Goal: Communication & Community: Participate in discussion

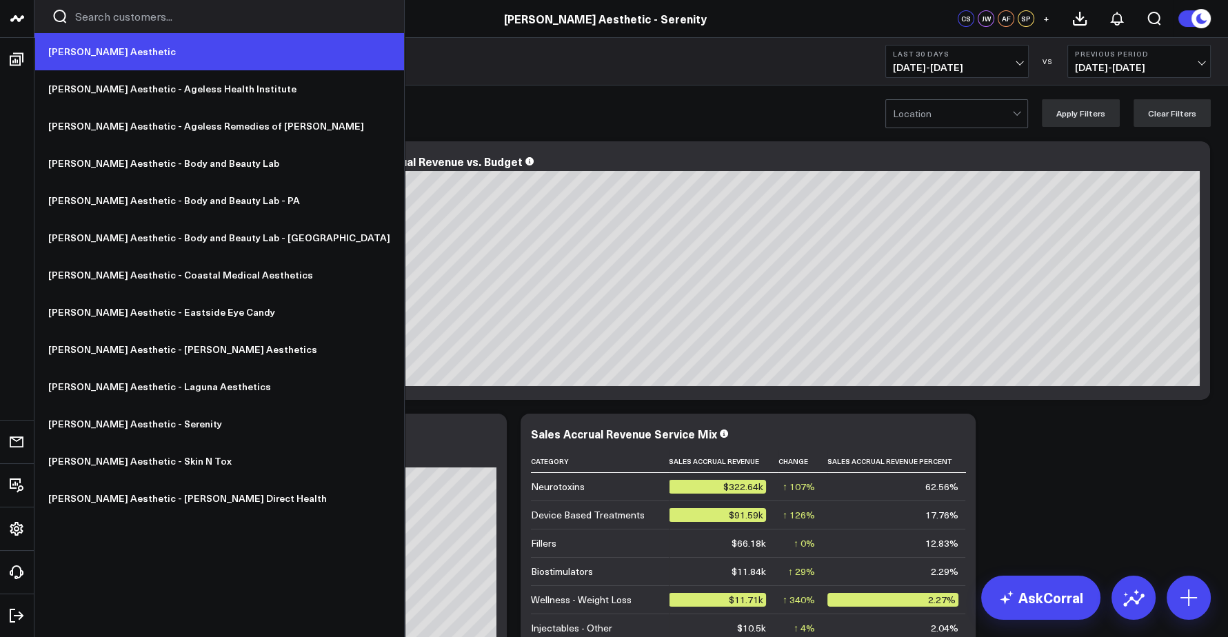
click at [97, 58] on link "[PERSON_NAME] Aesthetic" at bounding box center [219, 51] width 370 height 37
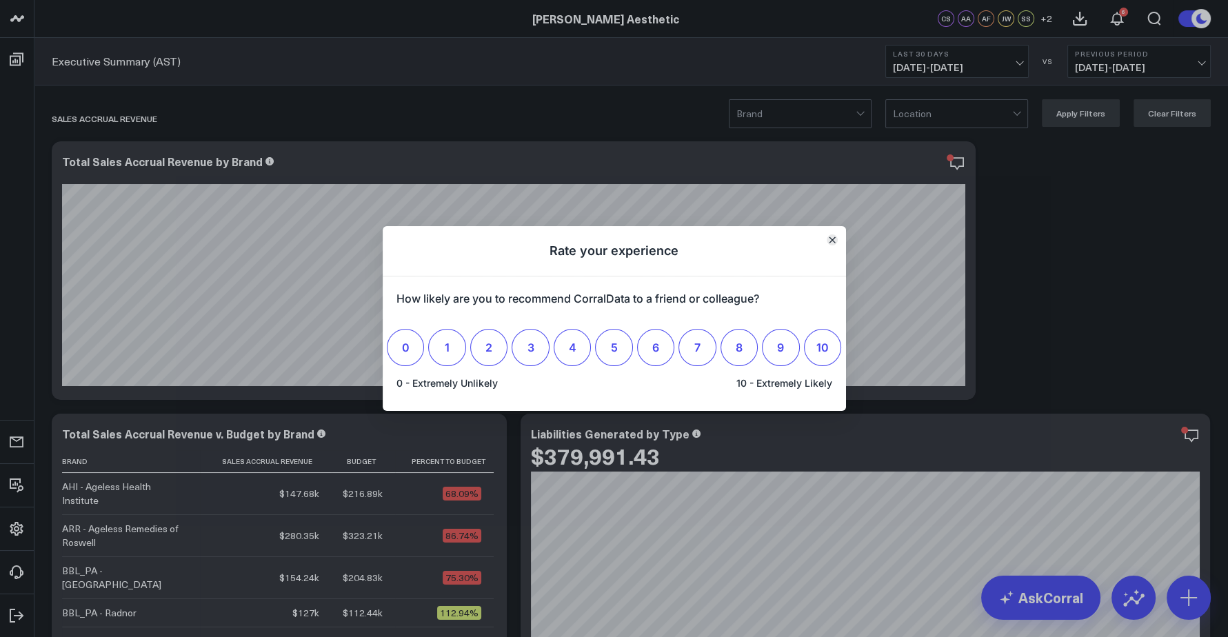
click at [829, 240] on icon "Close" at bounding box center [832, 240] width 7 height 7
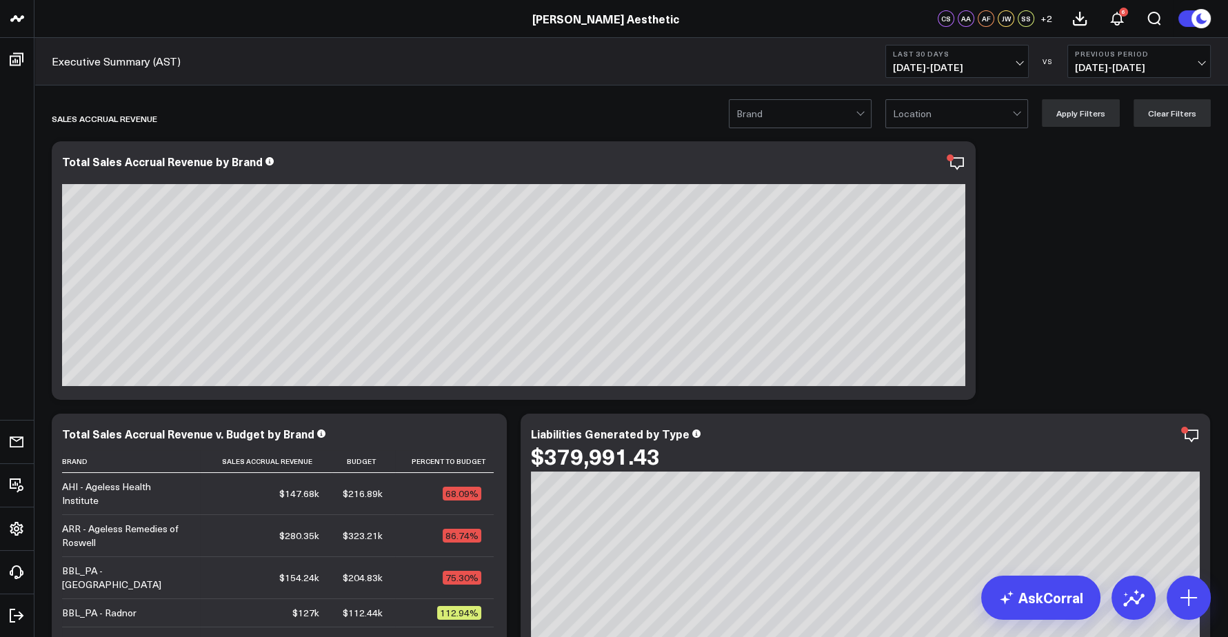
click at [1019, 43] on div "Executive Summary (AST) Last 30 Days 08/23/25 - 09/21/25 VS Previous Period 07/…" at bounding box center [631, 62] width 1194 height 48
click at [967, 71] on span "08/23/25 - 09/21/25" at bounding box center [957, 67] width 128 height 11
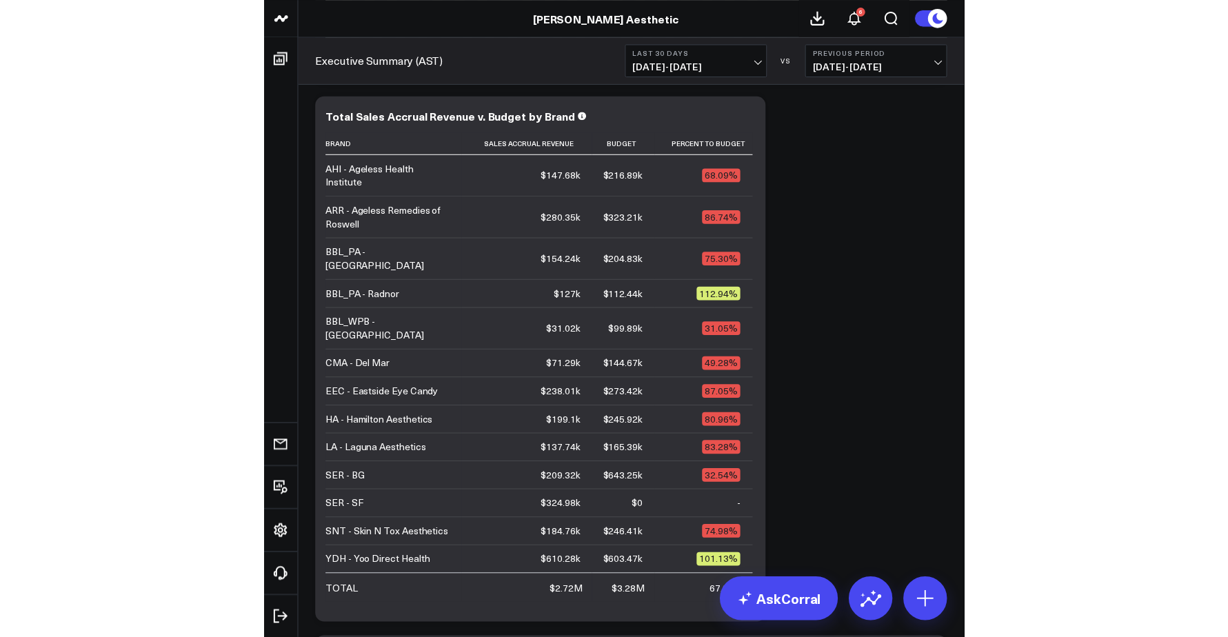
scroll to position [316, 0]
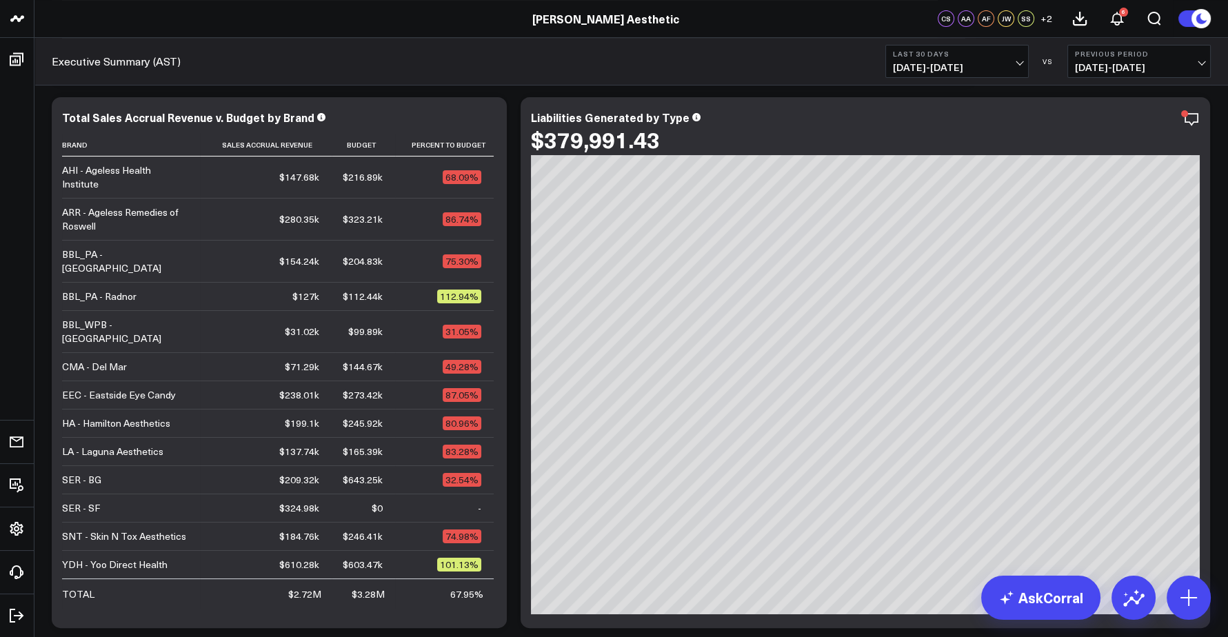
click at [947, 63] on span "08/23/25 - 09/21/25" at bounding box center [957, 67] width 128 height 11
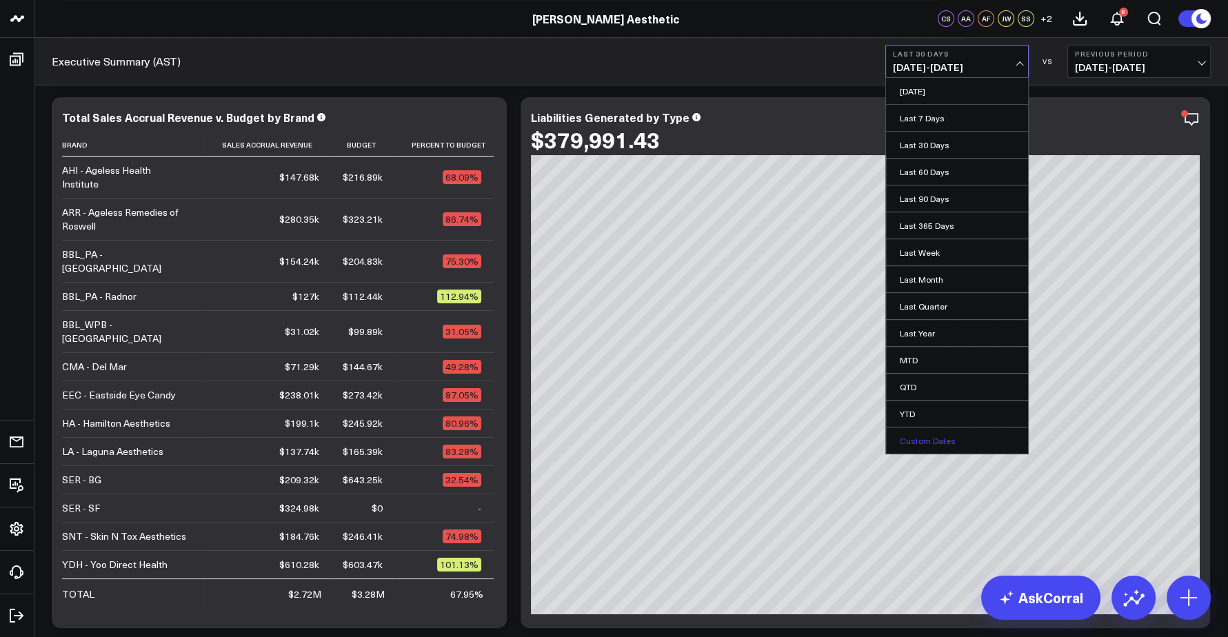
click at [947, 436] on link "Custom Dates" at bounding box center [957, 441] width 142 height 26
select select "8"
select select "2025"
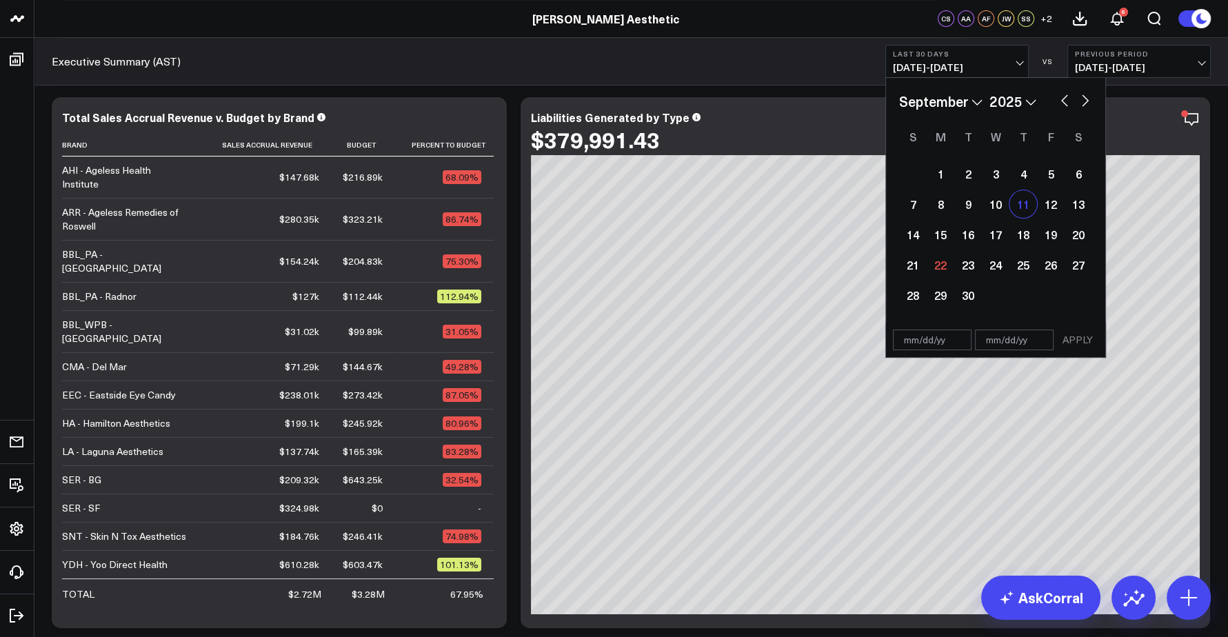
click at [1024, 208] on div "11" at bounding box center [1023, 204] width 28 height 28
type input "09/11/25"
select select "8"
select select "2025"
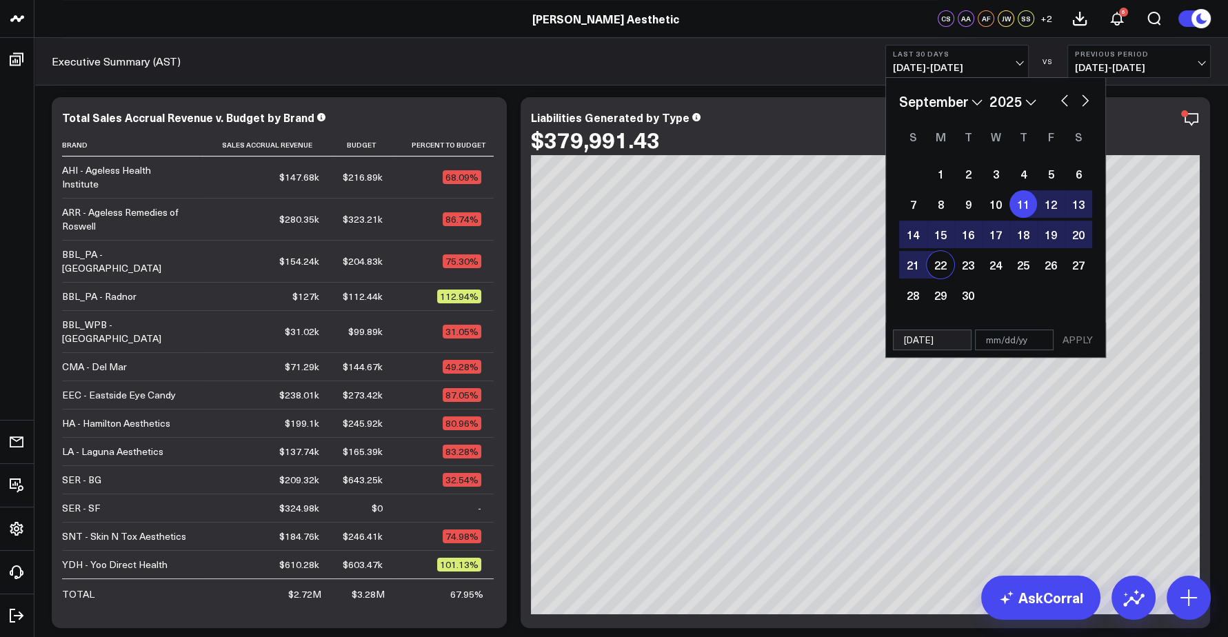
click at [929, 268] on div "22" at bounding box center [941, 265] width 28 height 28
type input "09/22/25"
select select "8"
select select "2025"
click at [1072, 339] on button "APPLY" at bounding box center [1077, 340] width 41 height 21
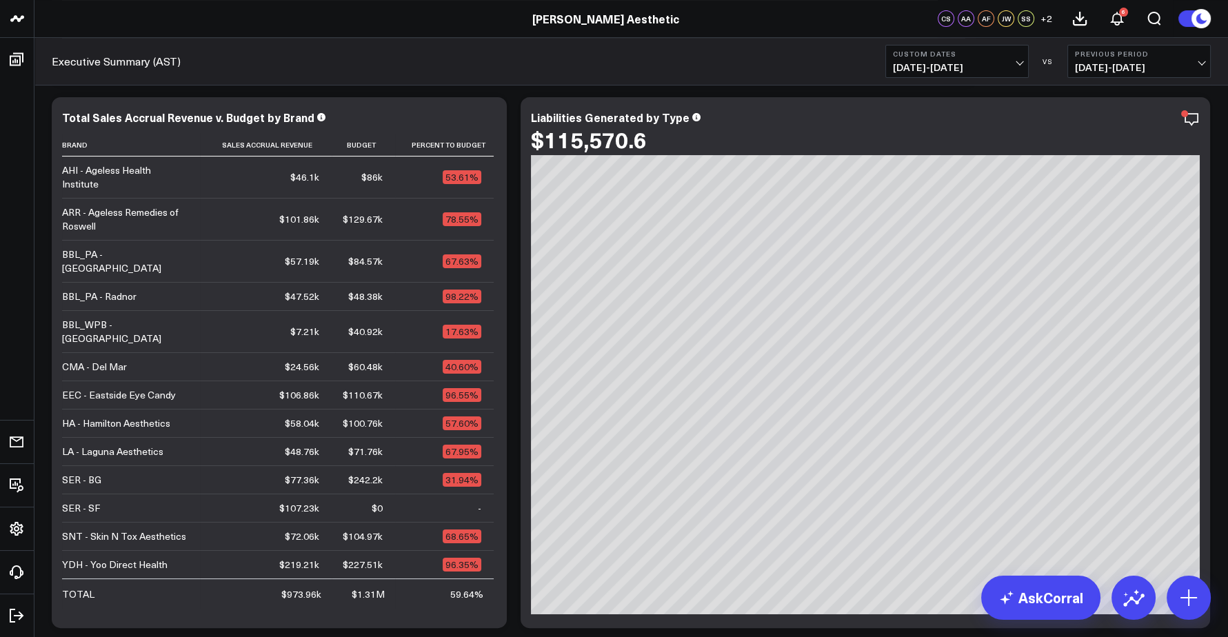
click at [987, 57] on b "Custom Dates" at bounding box center [957, 54] width 128 height 8
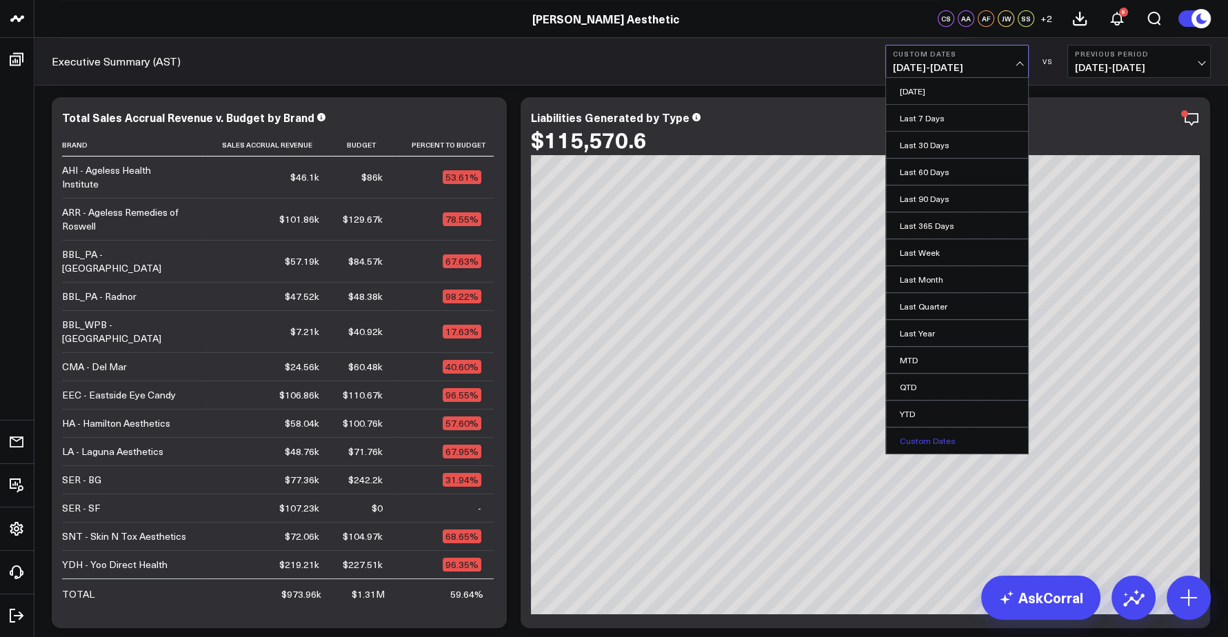
click at [930, 434] on link "Custom Dates" at bounding box center [957, 441] width 142 height 26
select select "8"
select select "2025"
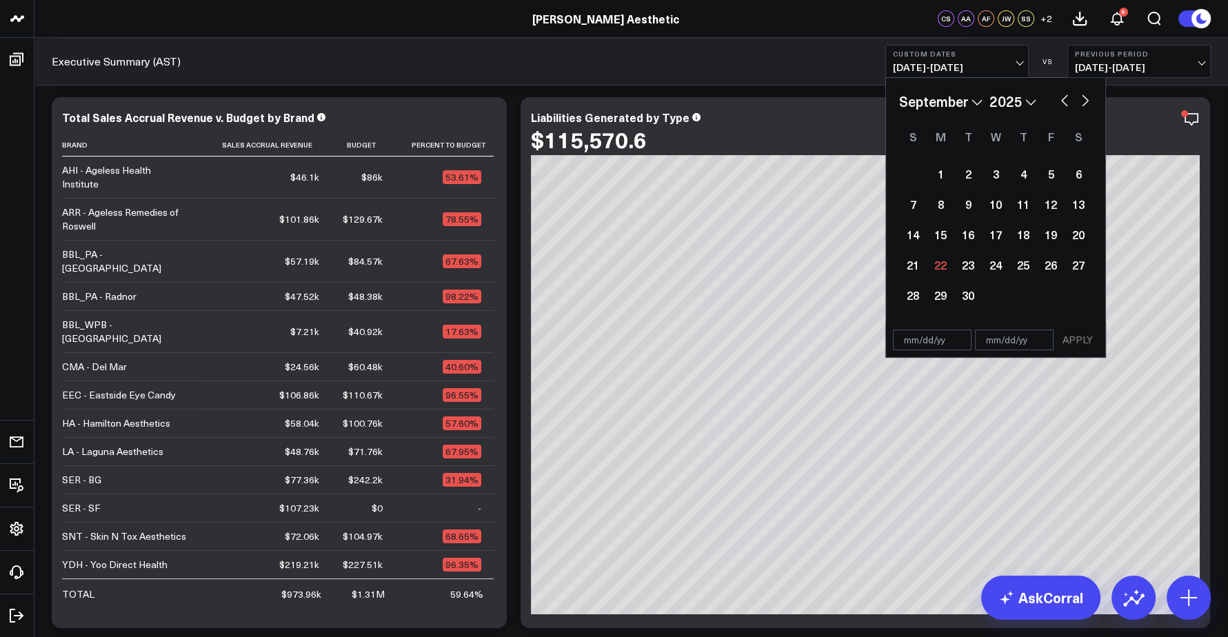
click at [941, 94] on select "January February March April May June July August September October November De…" at bounding box center [940, 101] width 83 height 21
select select "7"
select select "2025"
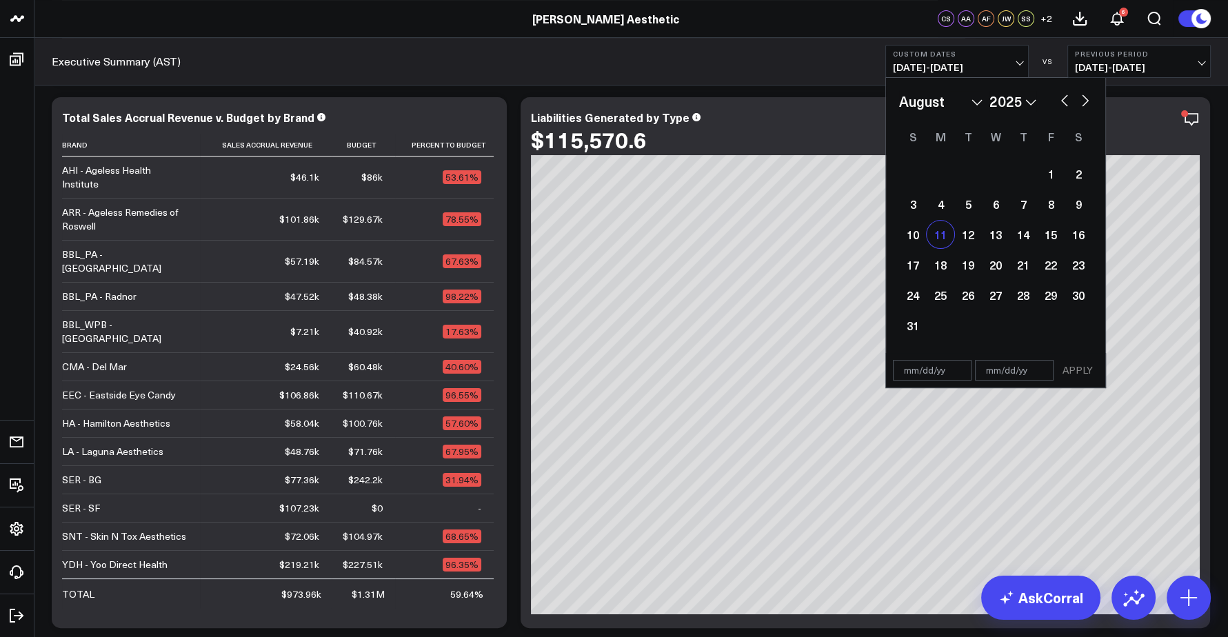
click at [936, 229] on div "11" at bounding box center [941, 235] width 28 height 28
type input "08/11/25"
select select "7"
select select "2025"
click at [1081, 101] on button "button" at bounding box center [1085, 99] width 14 height 17
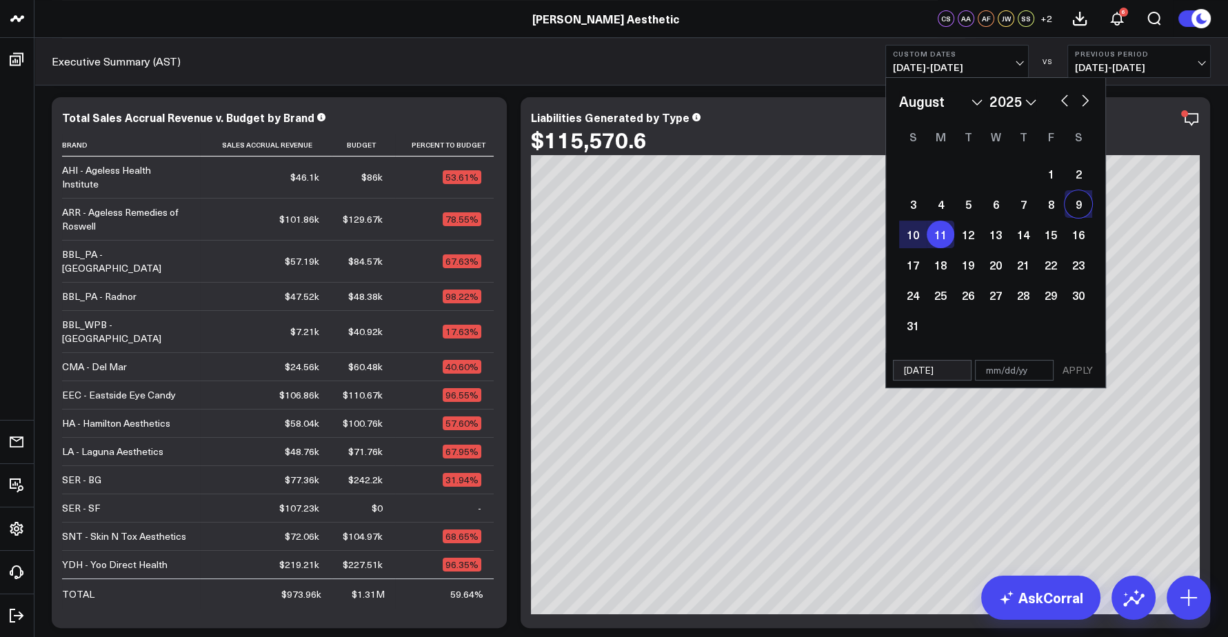
select select "8"
select select "2025"
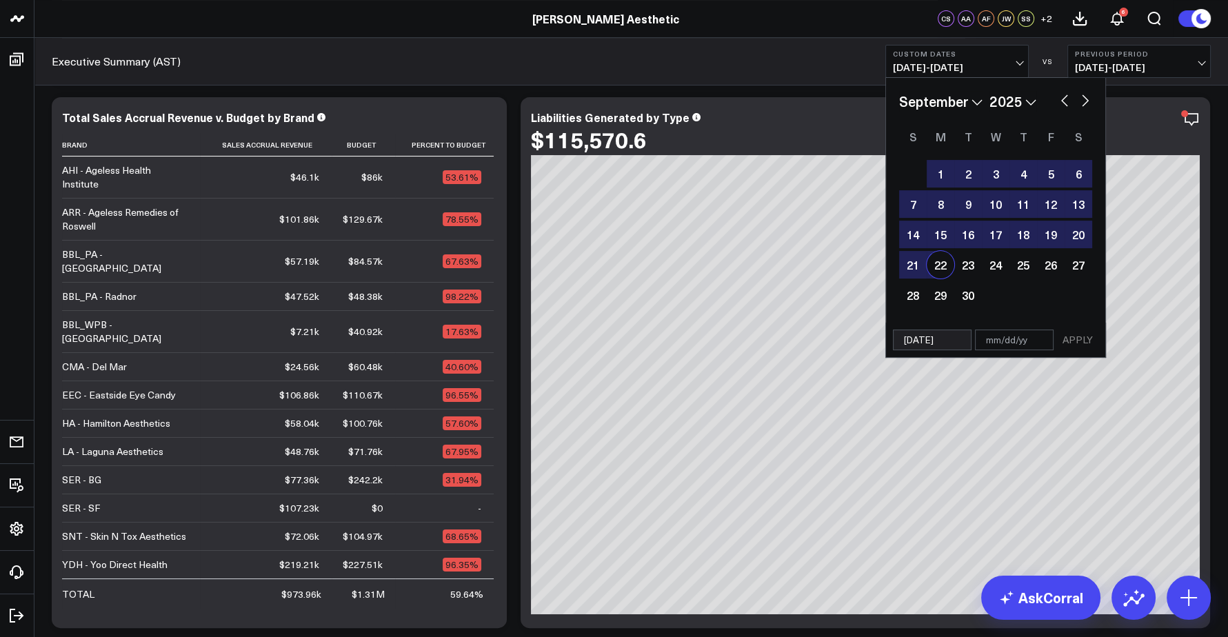
click at [938, 269] on div "22" at bounding box center [941, 265] width 28 height 28
type input "09/22/25"
select select "8"
select select "2025"
click at [1075, 332] on button "APPLY" at bounding box center [1077, 340] width 41 height 21
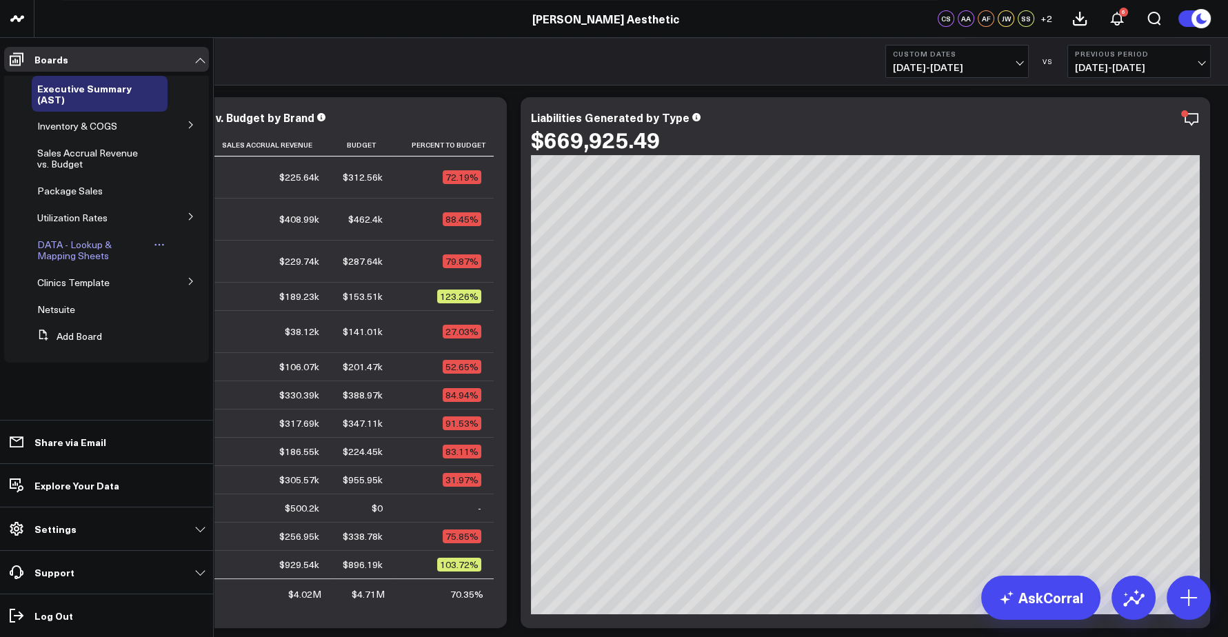
click at [72, 244] on span "DATA - Lookup & Mapping Sheets" at bounding box center [74, 250] width 74 height 24
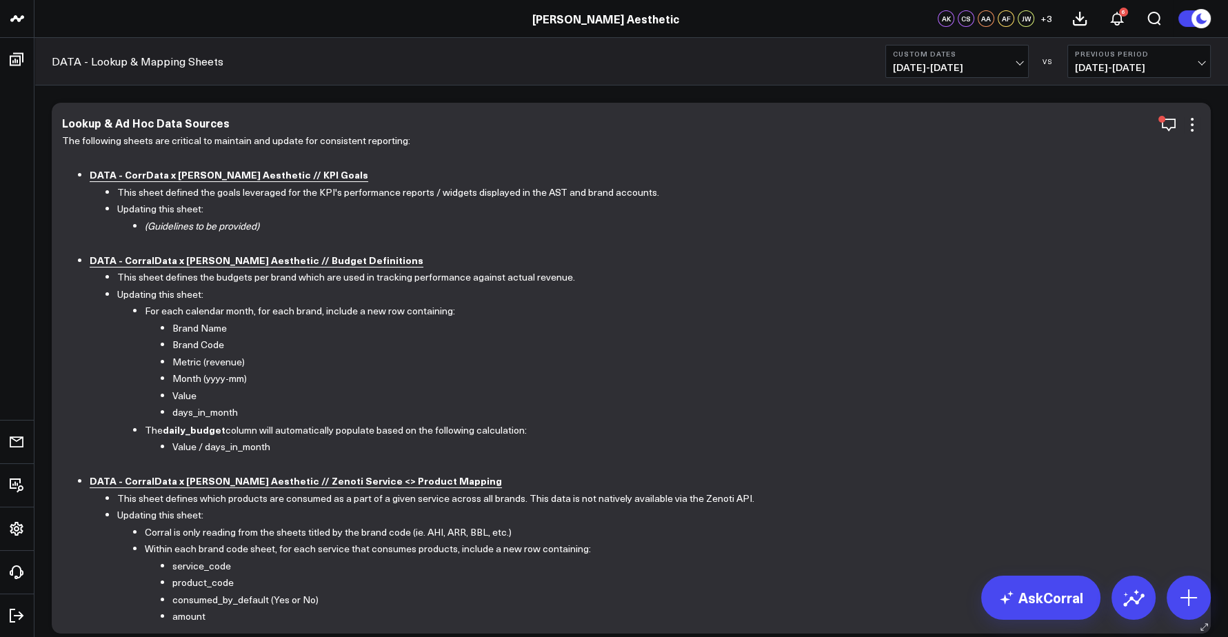
click at [209, 261] on b "DATA - CorralData x Annie Aesthetic // Budget Definitions" at bounding box center [257, 260] width 334 height 14
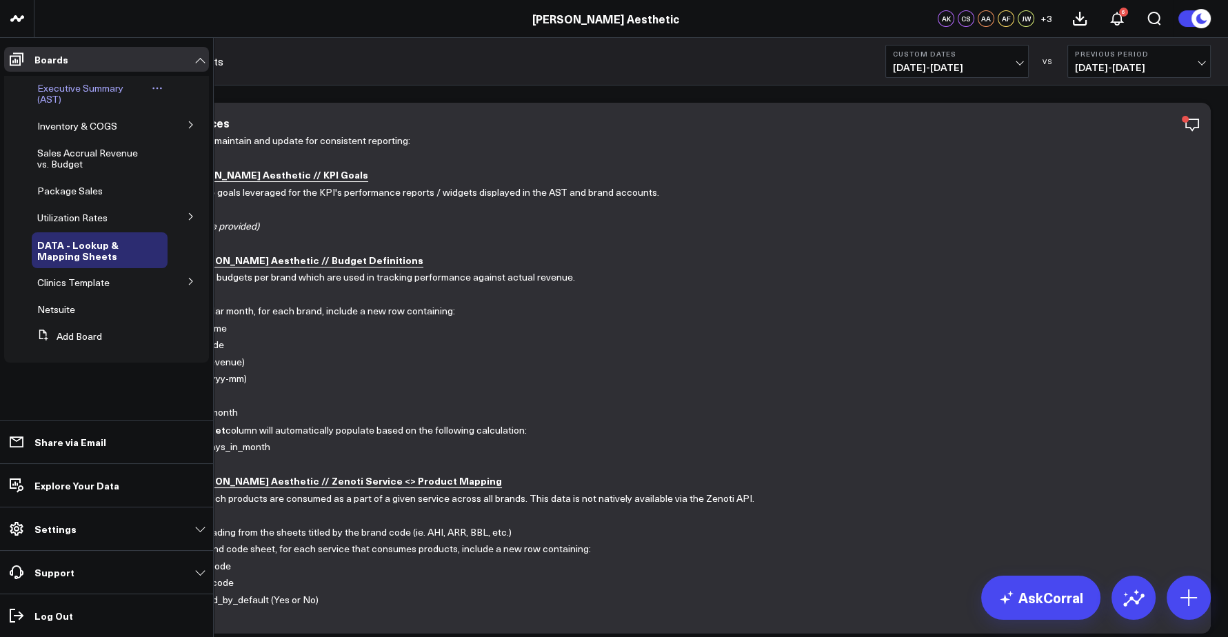
click at [74, 92] on span "Executive Summary (AST)" at bounding box center [80, 93] width 86 height 24
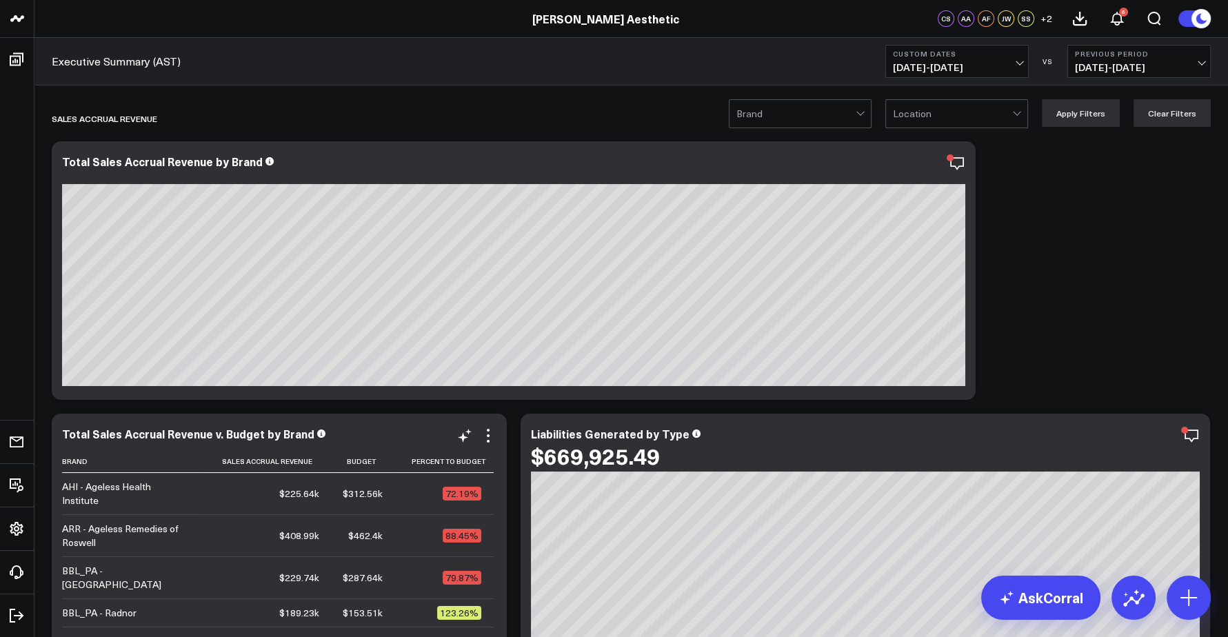
drag, startPoint x: 490, startPoint y: 439, endPoint x: 476, endPoint y: 432, distance: 15.1
click at [476, 432] on div "Modify via AI Copy link to widget Ask support Remove Create linked copy Executi…" at bounding box center [476, 436] width 40 height 17
click at [487, 436] on icon at bounding box center [488, 435] width 3 height 3
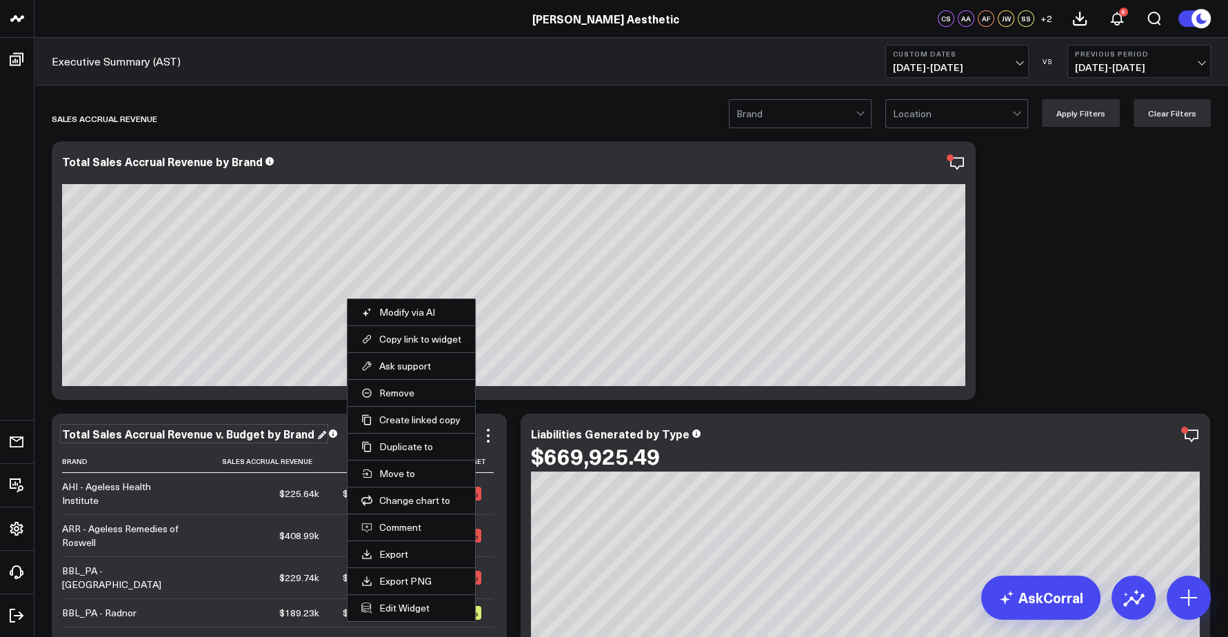
click at [305, 429] on div "Total Sales Accrual Revenue v. Budget by Brand" at bounding box center [194, 433] width 264 height 15
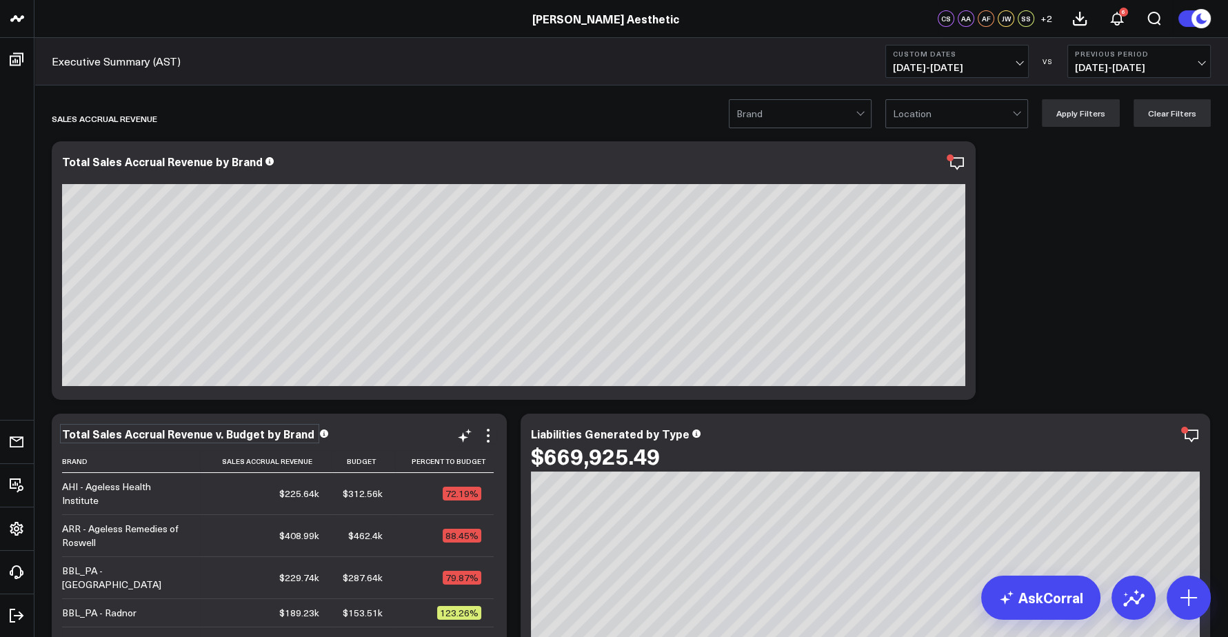
click at [393, 435] on div "Total Sales Accrual Revenue v. Budget by Brand" at bounding box center [279, 434] width 434 height 12
click at [487, 436] on icon at bounding box center [488, 436] width 17 height 17
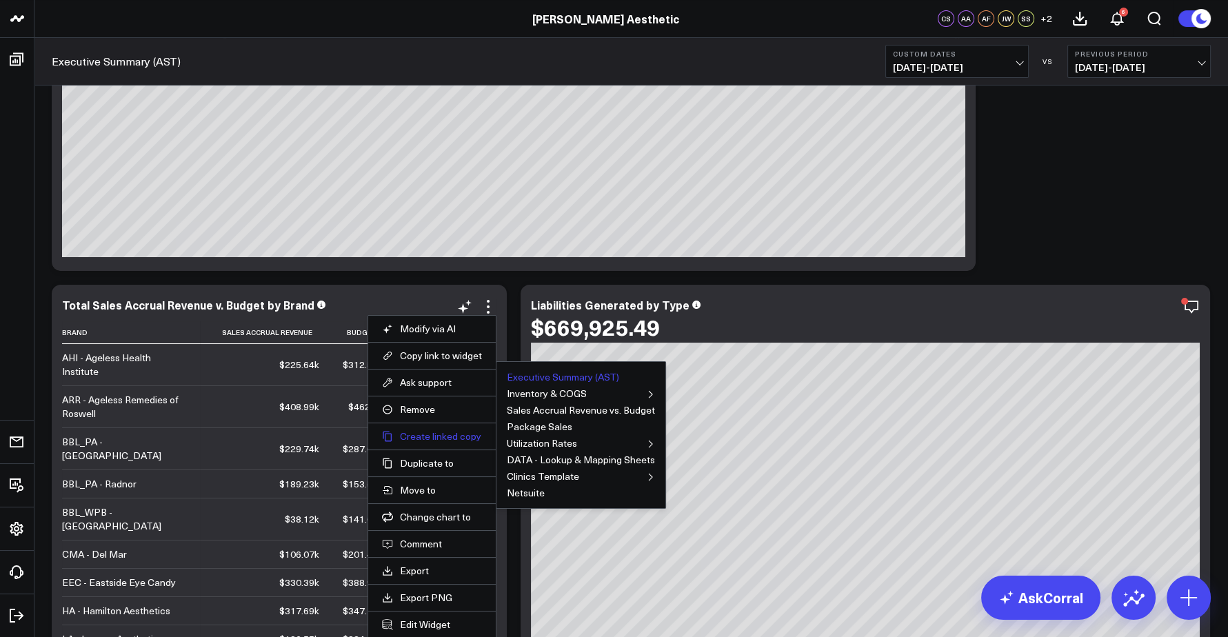
scroll to position [137, 0]
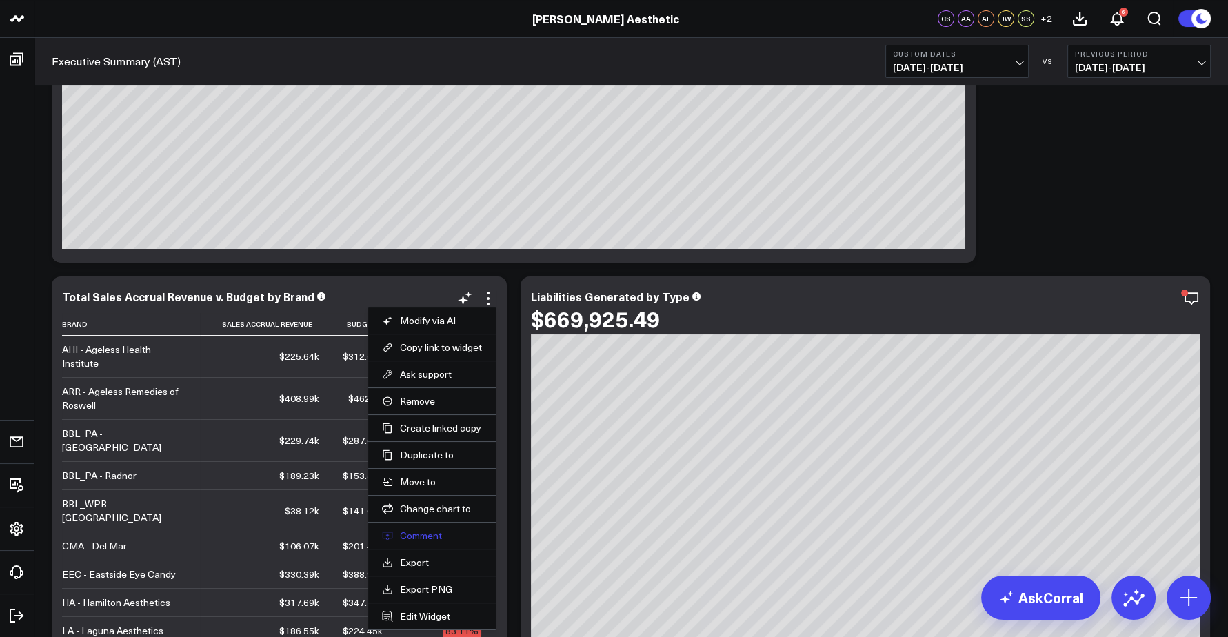
click at [415, 533] on button "Comment" at bounding box center [432, 536] width 100 height 12
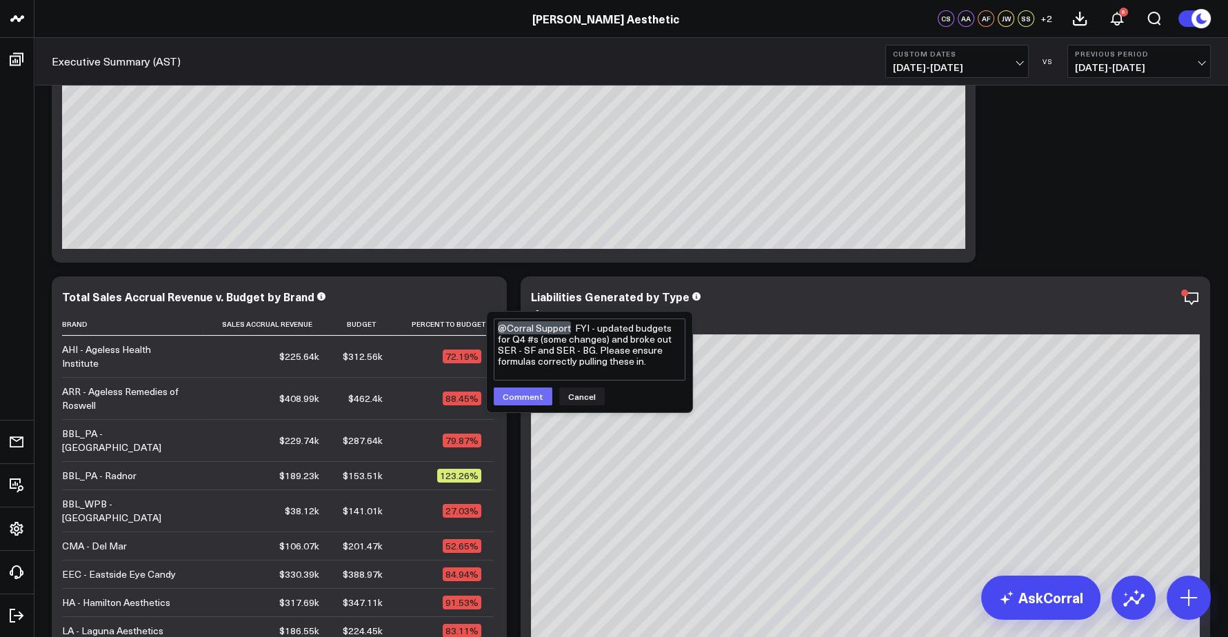
type textarea "@Corral Support FYI - updated budgets for Q4 #s (some changes) and broke out SE…"
click at [530, 400] on button "Comment" at bounding box center [523, 397] width 59 height 18
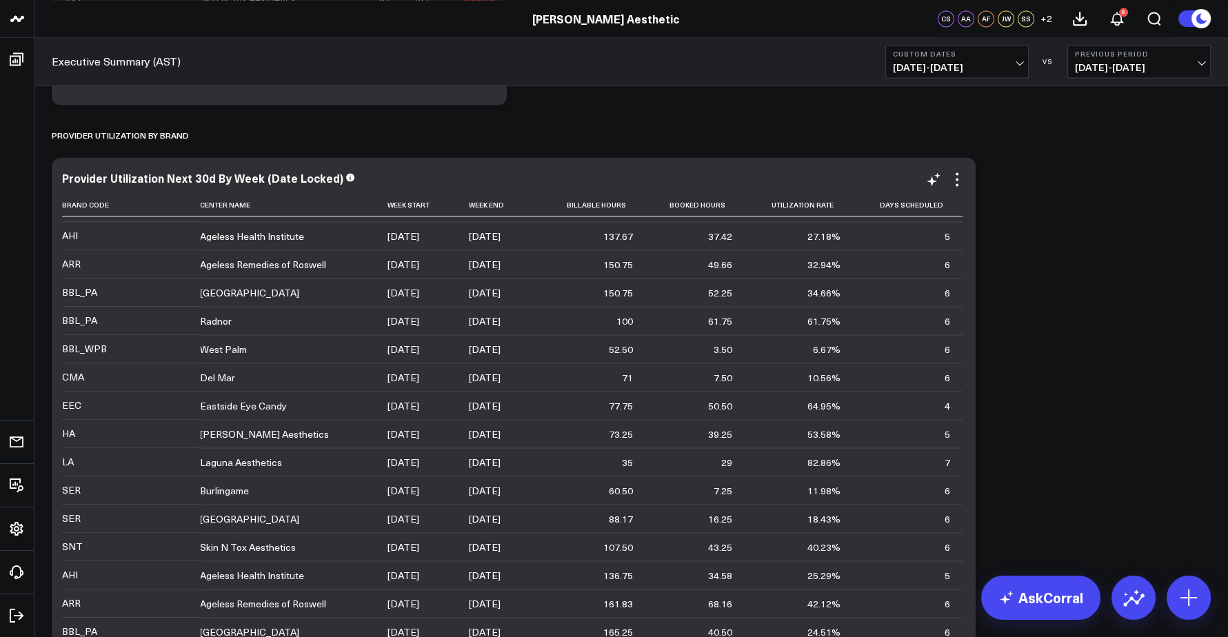
scroll to position [0, 0]
